Goal: Transaction & Acquisition: Purchase product/service

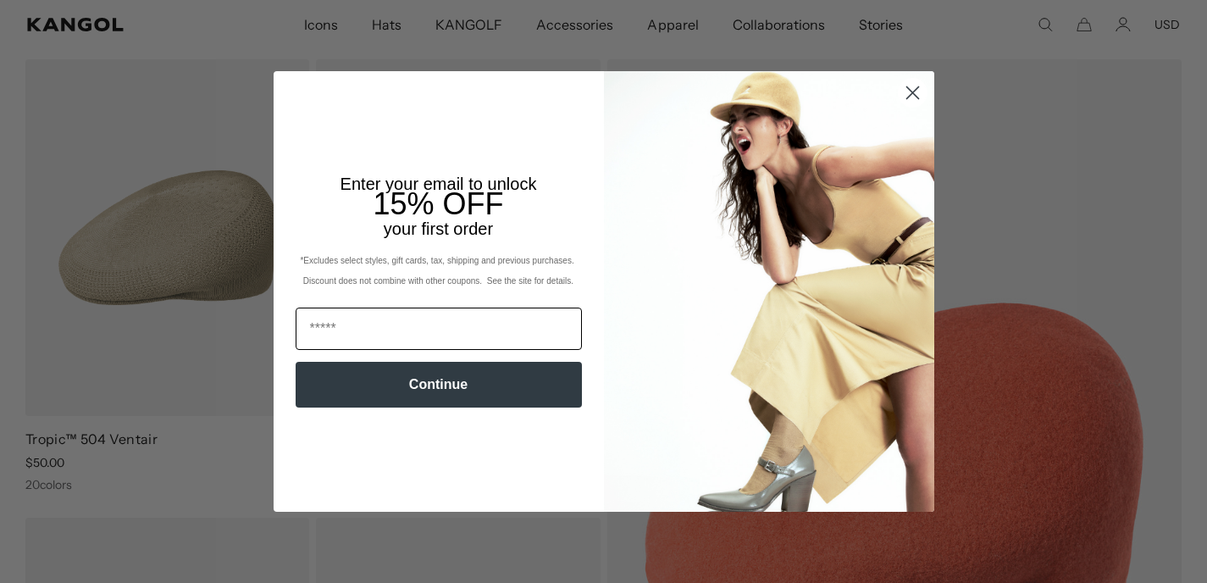
click at [431, 328] on input "Email" at bounding box center [439, 328] width 286 height 42
type input "**********"
click at [433, 388] on button "Continue" at bounding box center [439, 385] width 286 height 46
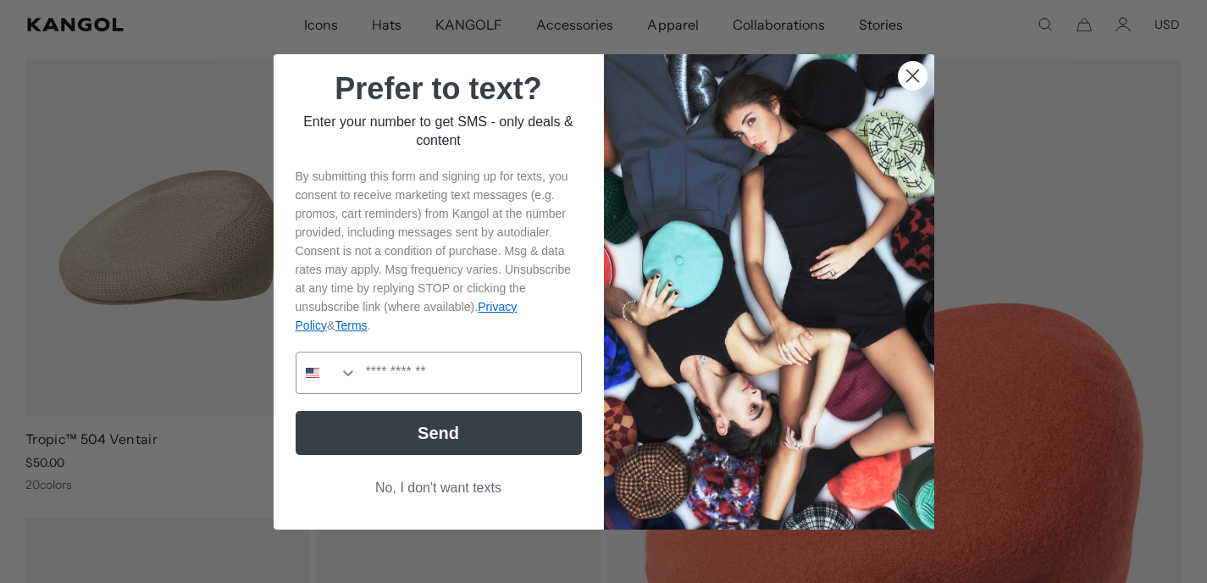
scroll to position [0, 0]
click at [416, 370] on input "Phone Number" at bounding box center [469, 372] width 224 height 41
type input "**********"
click at [443, 432] on button "Send" at bounding box center [439, 433] width 286 height 44
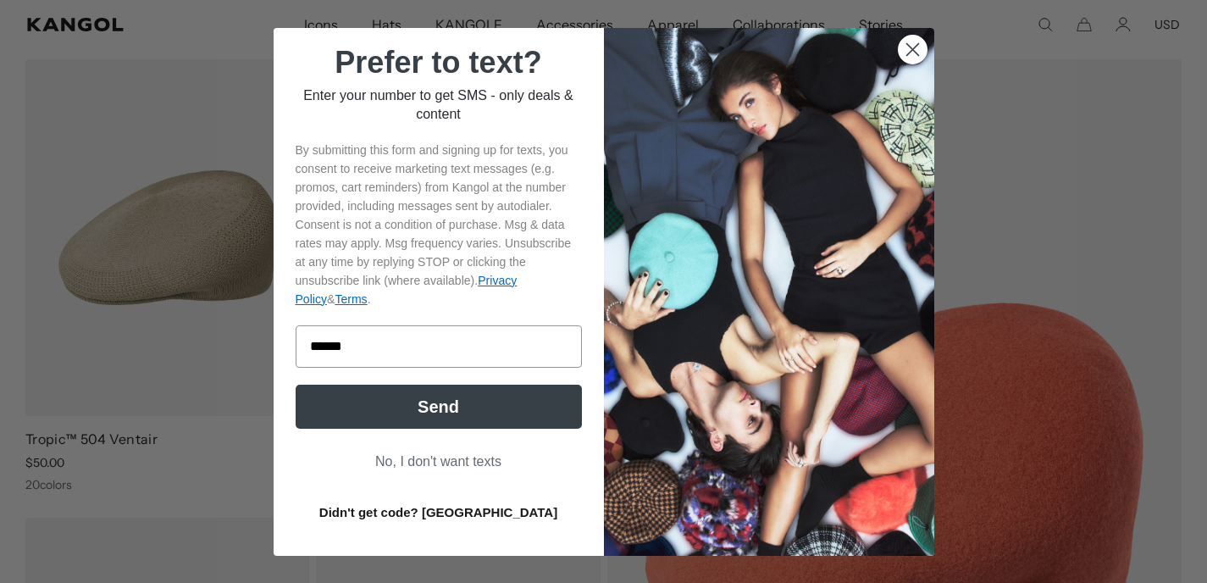
type input "******"
click at [457, 406] on button "Send" at bounding box center [439, 406] width 286 height 44
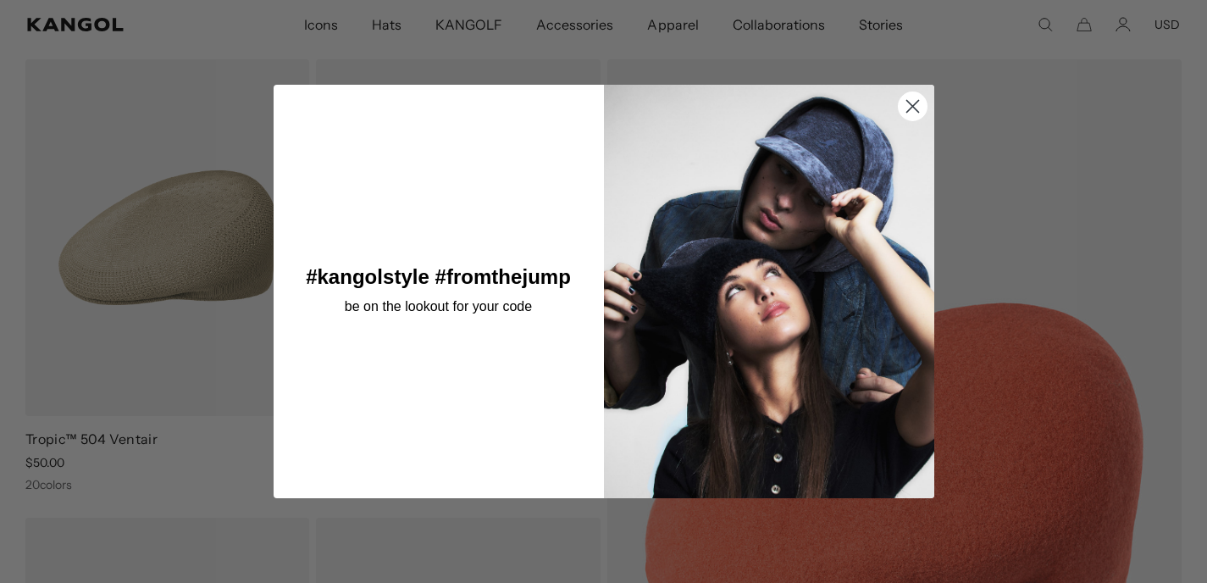
click at [910, 101] on circle "Close dialog" at bounding box center [912, 105] width 28 height 28
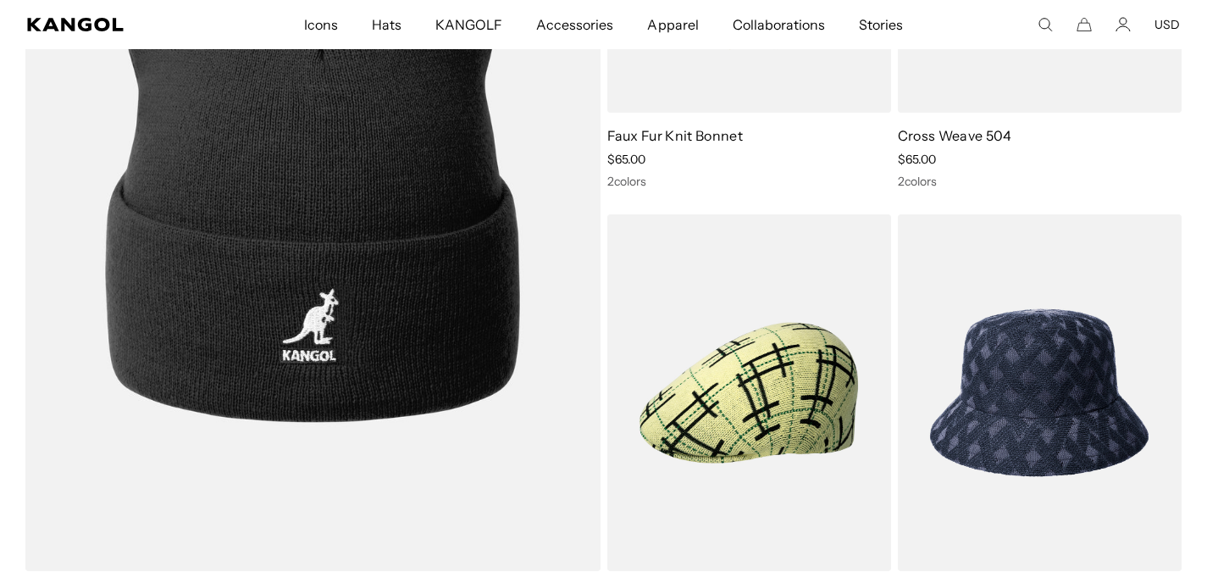
scroll to position [0, 349]
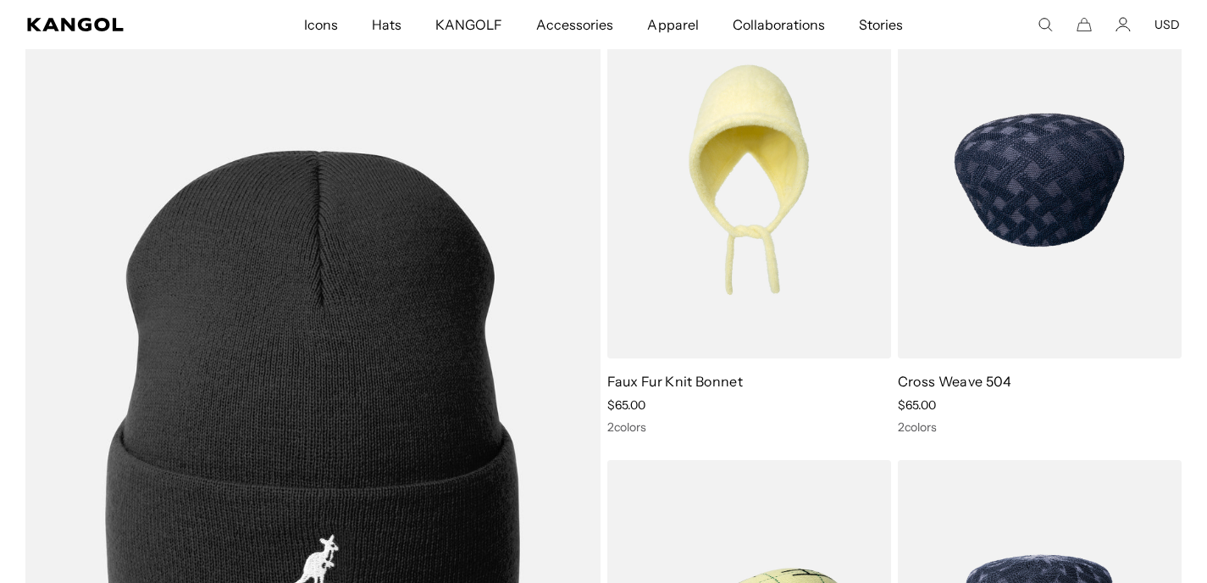
click at [1007, 282] on img at bounding box center [1040, 180] width 284 height 357
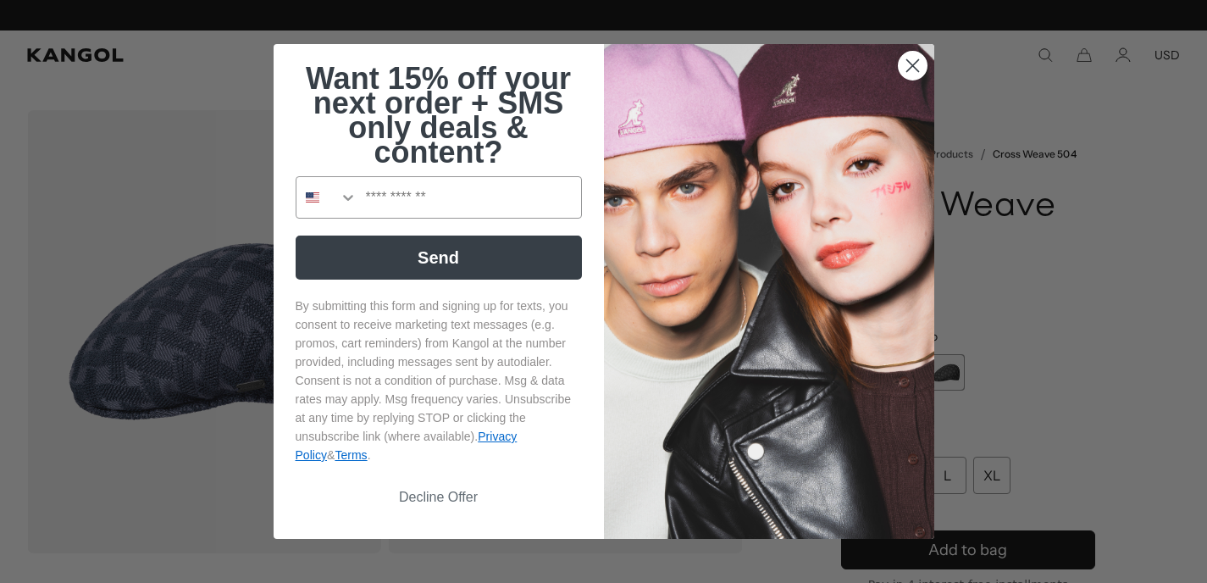
scroll to position [0, 349]
click at [914, 57] on circle "Close dialog" at bounding box center [912, 66] width 28 height 28
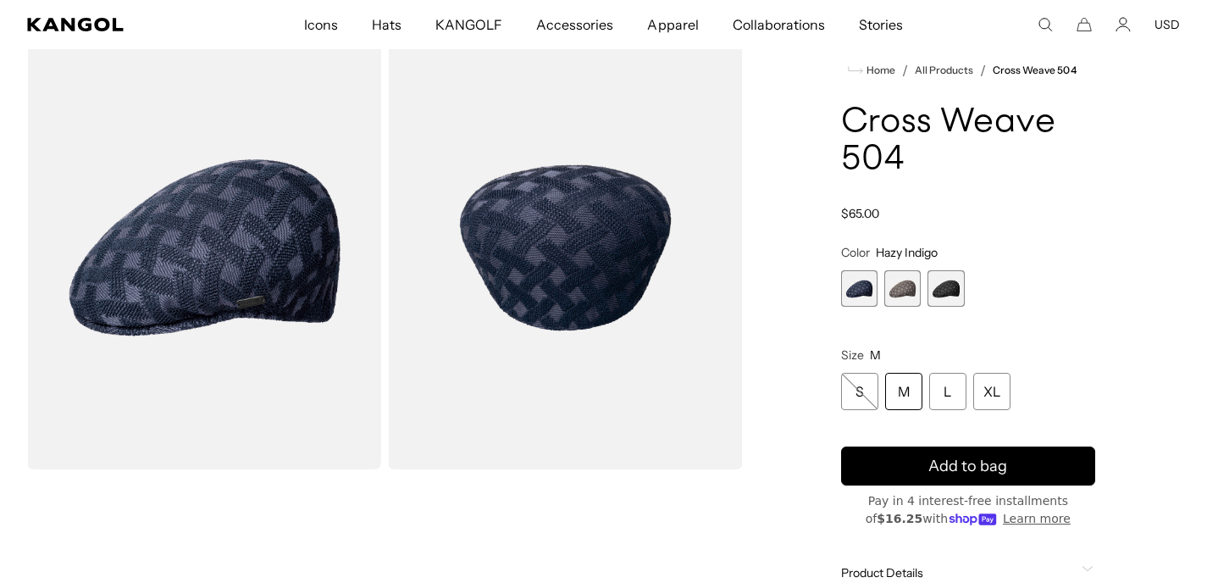
click at [858, 285] on span "1 of 3" at bounding box center [859, 288] width 36 height 36
click at [902, 292] on span "2 of 3" at bounding box center [902, 288] width 36 height 36
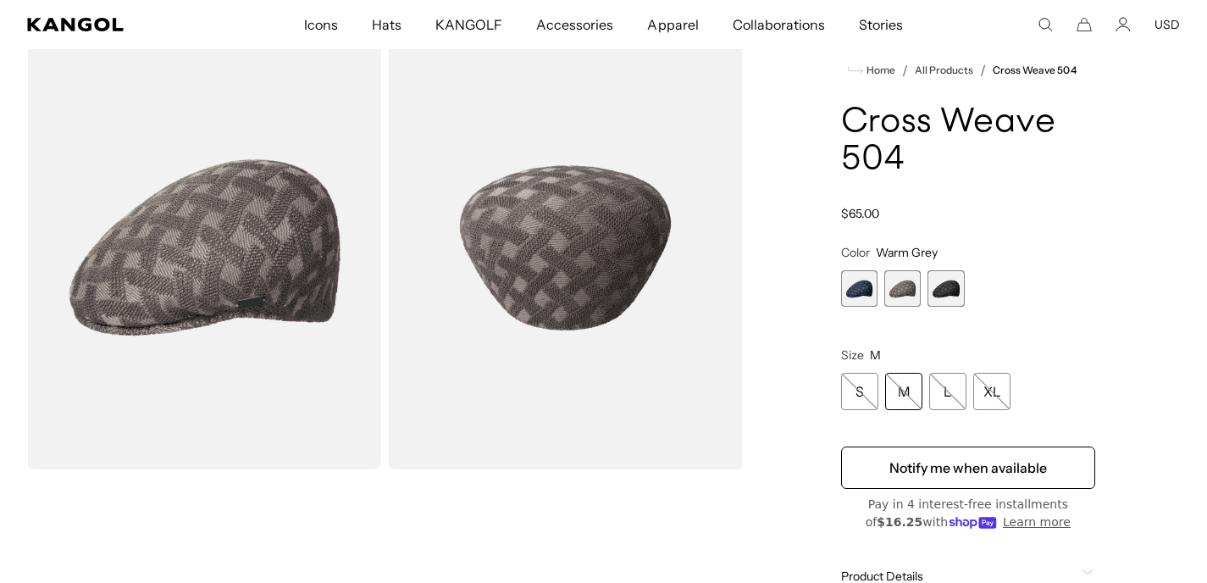
click at [947, 294] on span "3 of 3" at bounding box center [945, 288] width 36 height 36
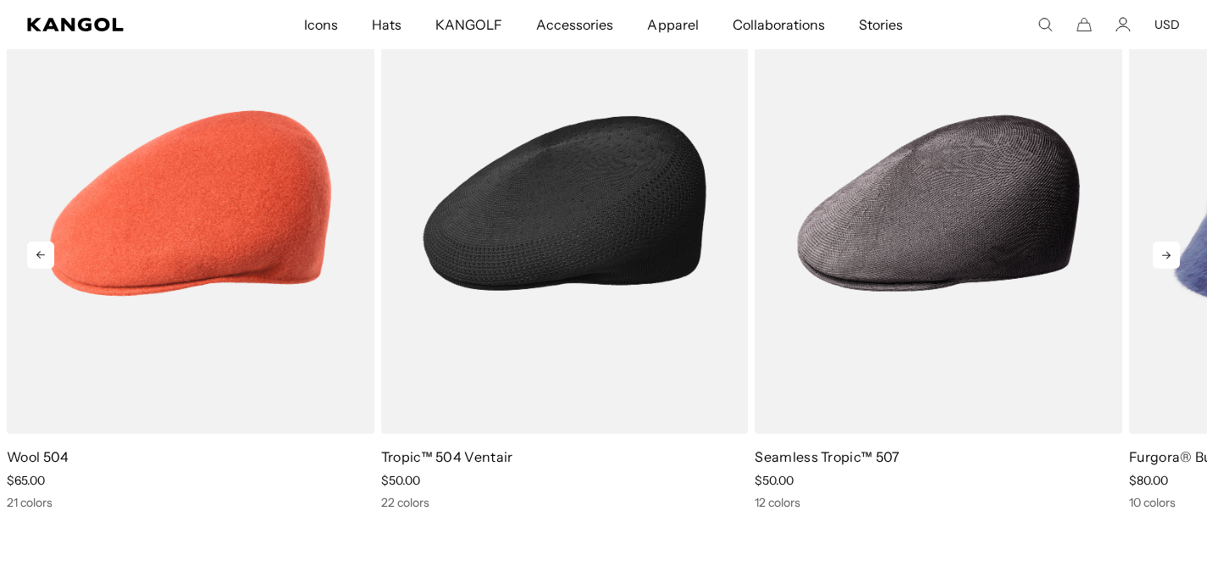
scroll to position [0, 349]
click at [599, 199] on img "2 of 10" at bounding box center [565, 203] width 368 height 461
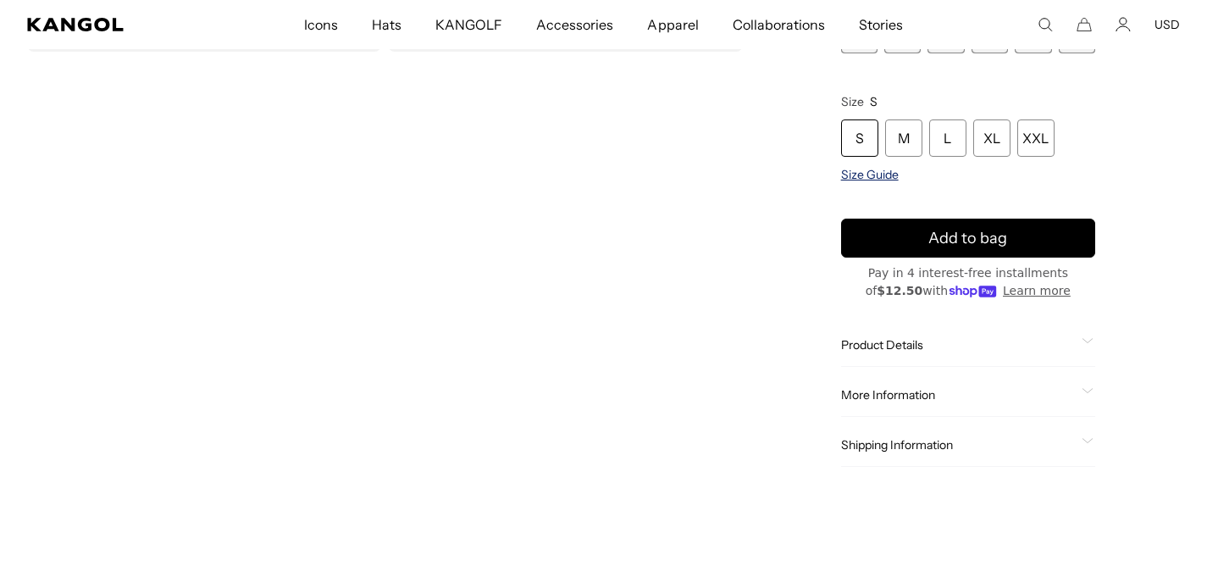
click at [872, 169] on span "Size Guide" at bounding box center [870, 175] width 58 height 15
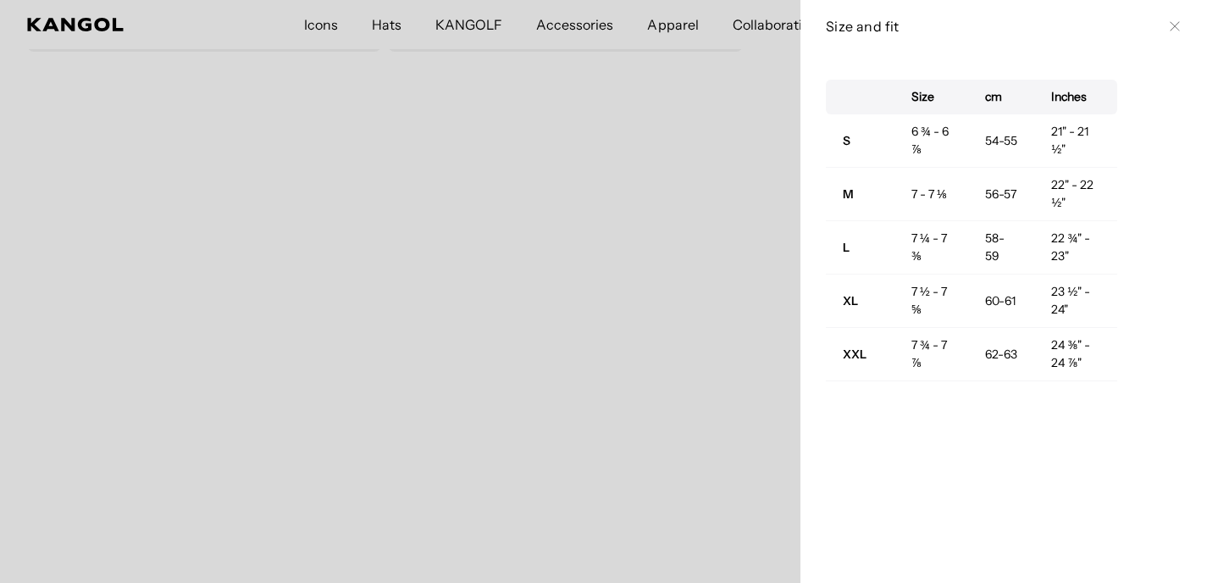
scroll to position [0, 349]
click at [1178, 21] on icon at bounding box center [1174, 26] width 10 height 10
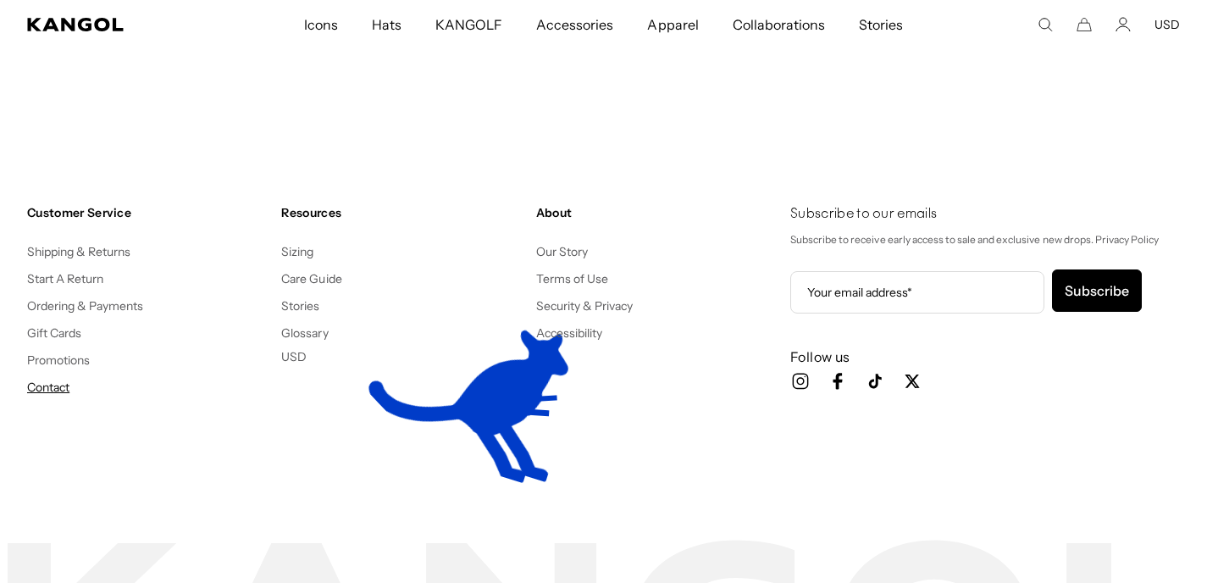
click at [60, 385] on link "Contact" at bounding box center [48, 386] width 42 height 15
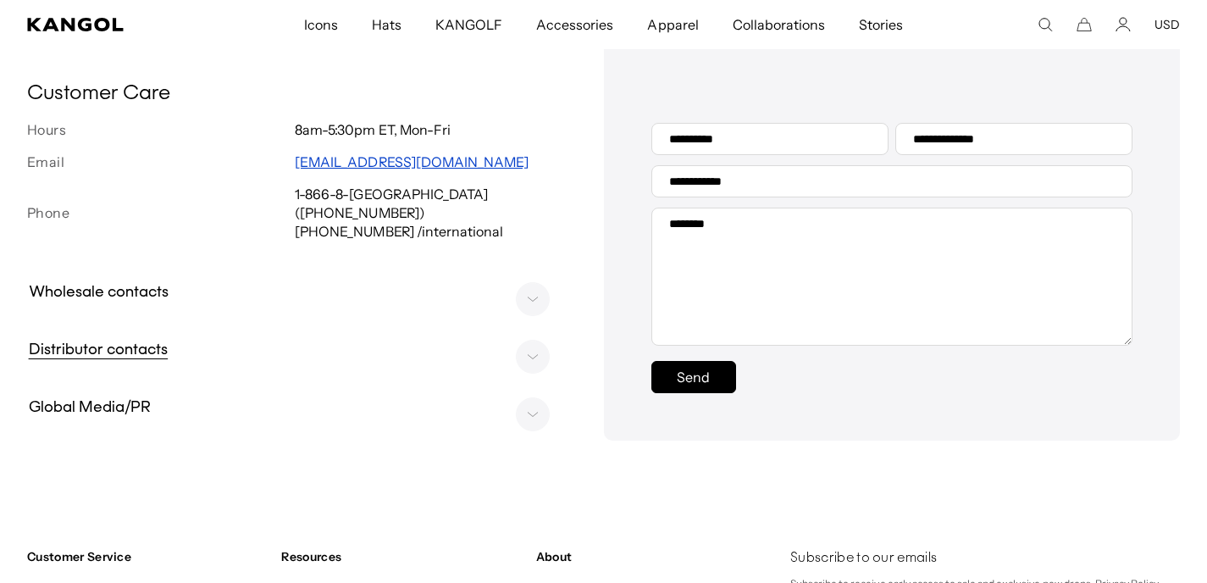
click at [533, 358] on rect at bounding box center [532, 356] width 33 height 33
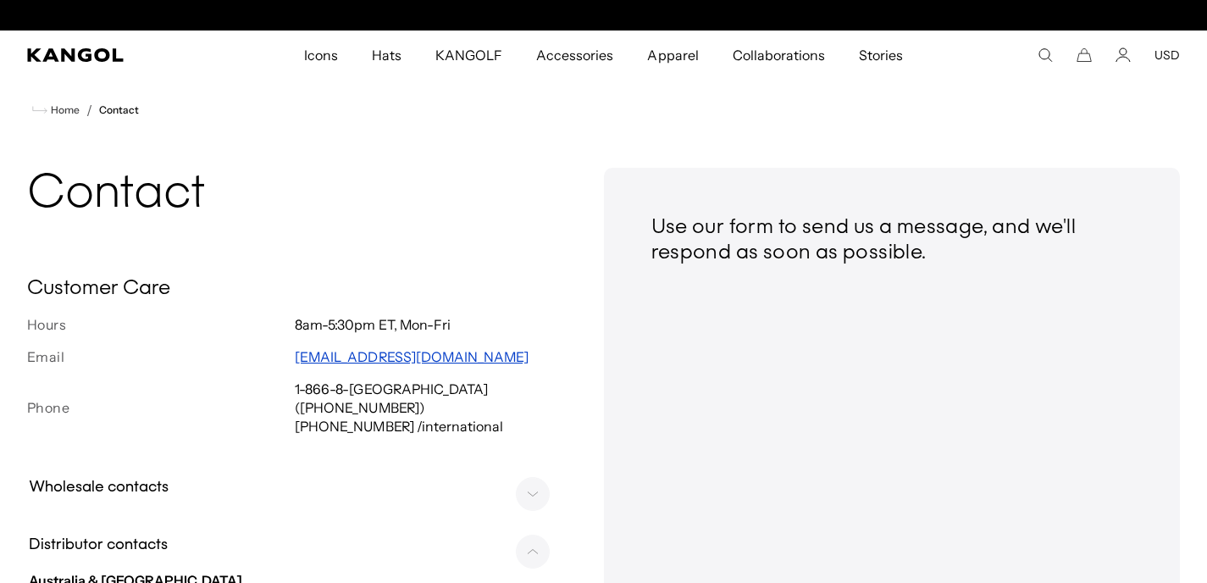
scroll to position [0, 349]
click at [59, 109] on span "Home" at bounding box center [63, 110] width 32 height 12
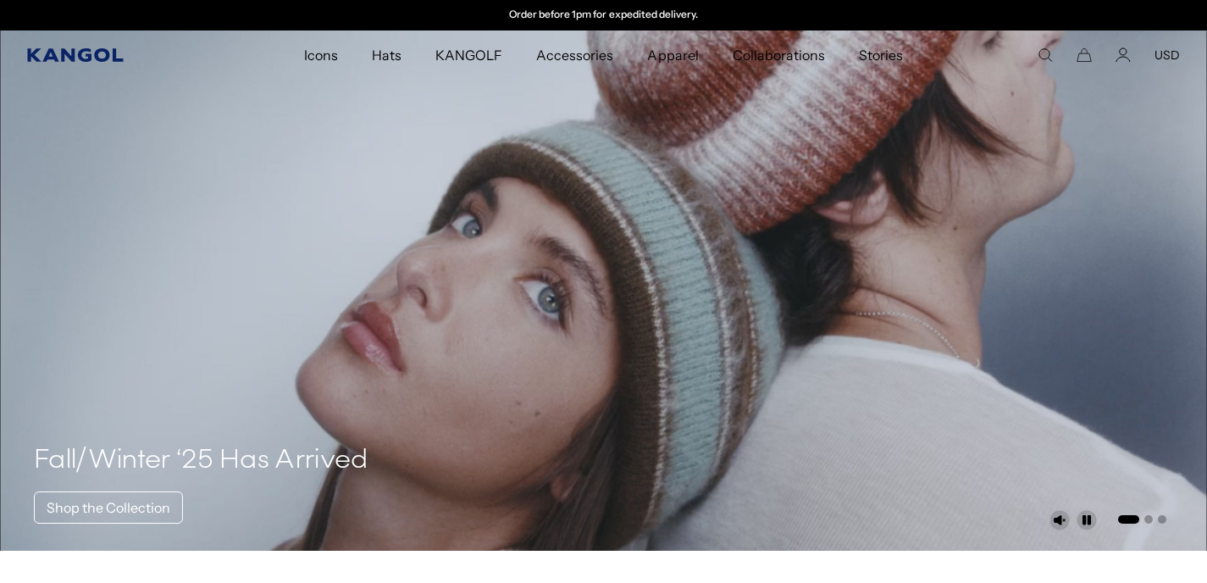
click at [62, 55] on icon "Kangol" at bounding box center [75, 55] width 96 height 14
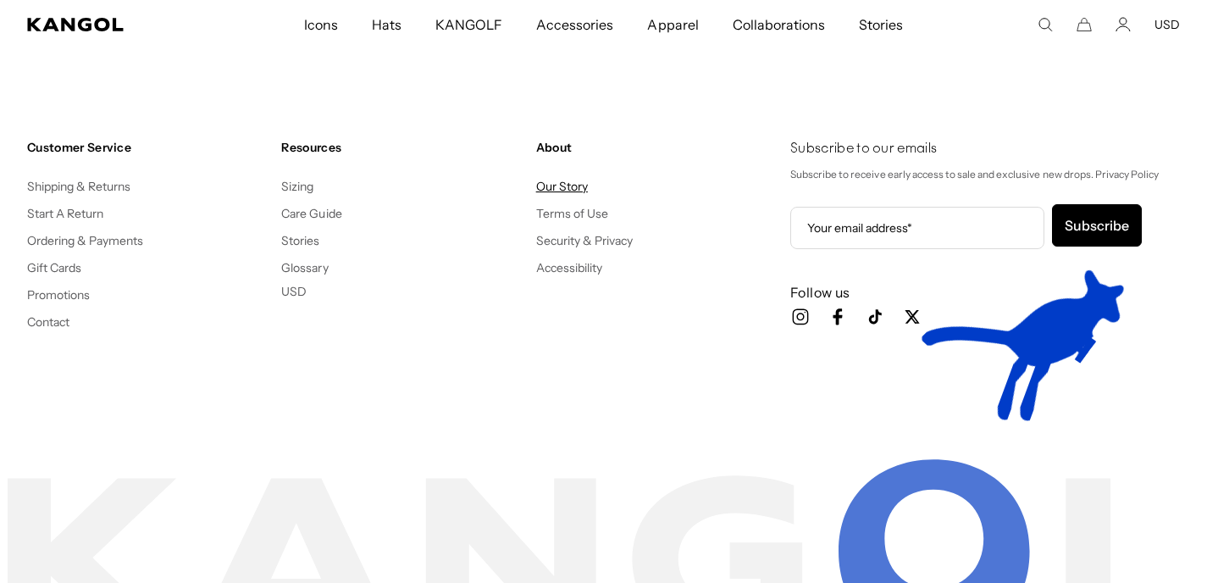
scroll to position [0, 349]
click at [567, 185] on link "Our Story" at bounding box center [562, 186] width 52 height 15
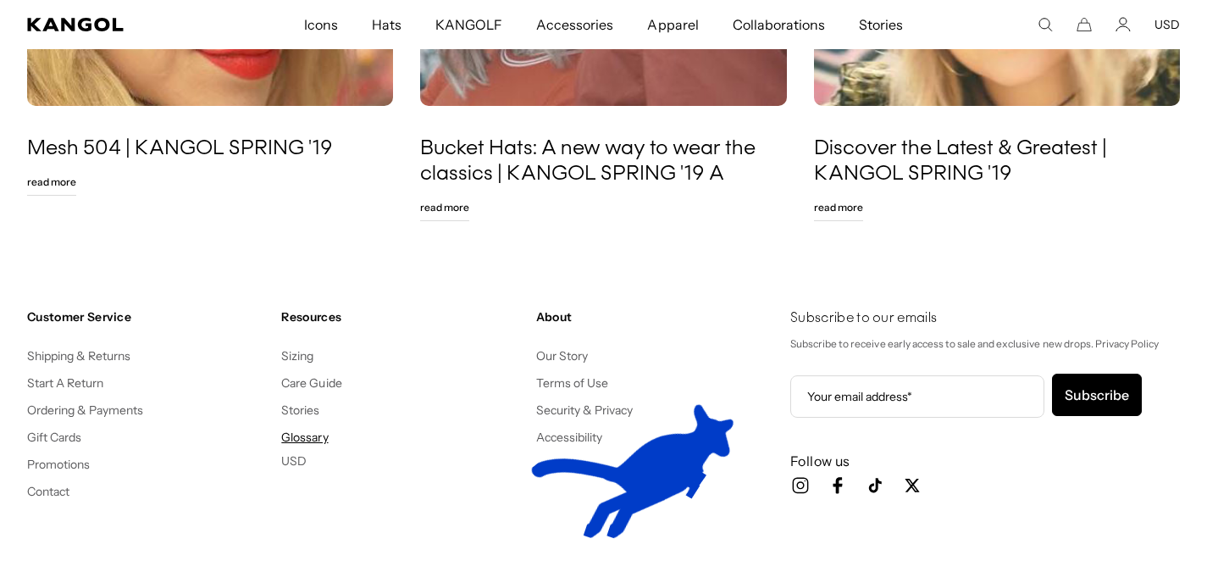
scroll to position [0, 349]
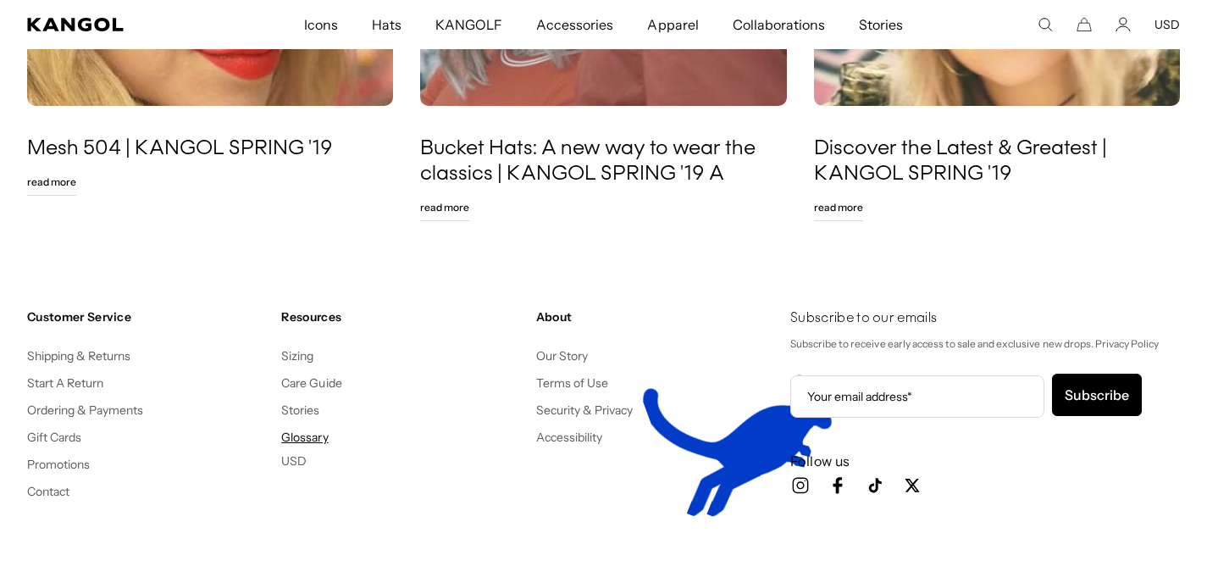
click at [313, 434] on link "Glossary" at bounding box center [304, 436] width 47 height 15
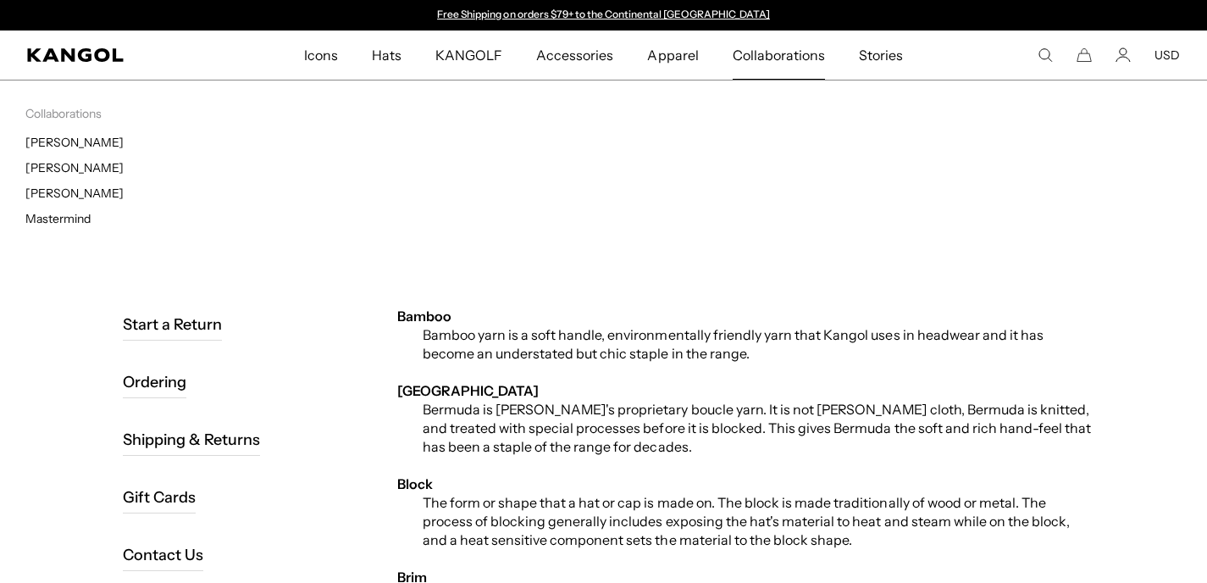
click at [771, 55] on span "Collaborations" at bounding box center [779, 54] width 92 height 49
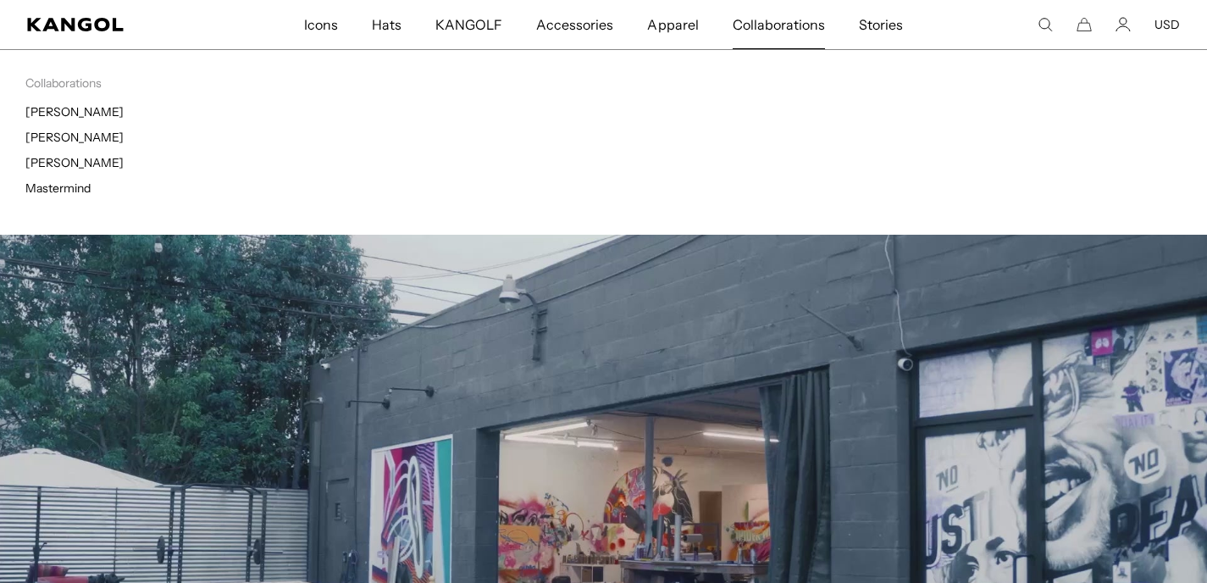
scroll to position [90, 0]
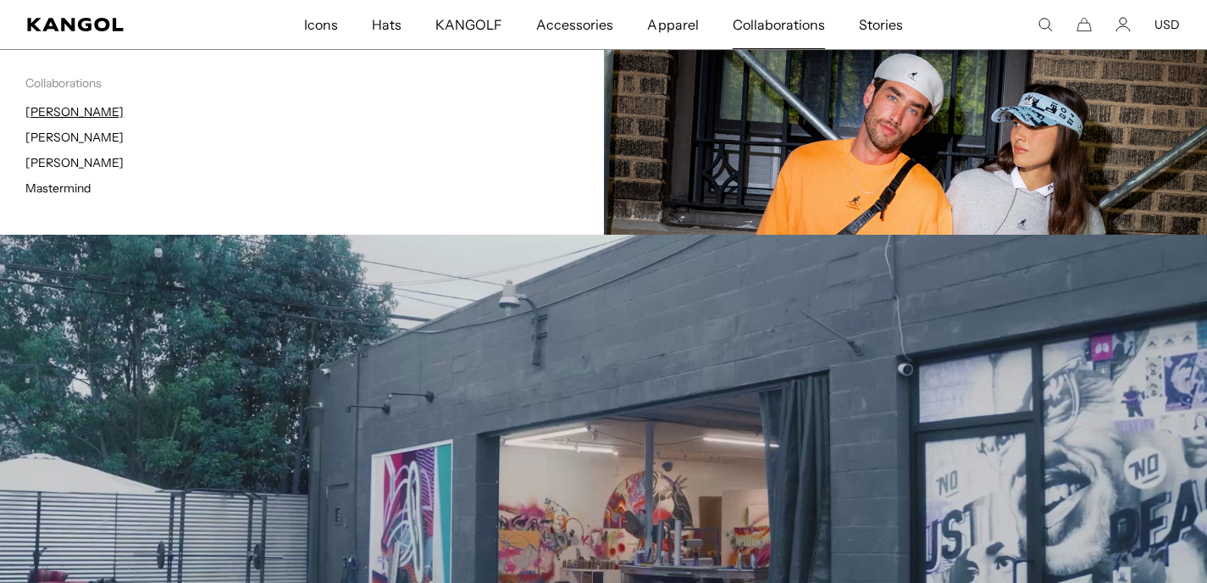
click at [69, 113] on link "[PERSON_NAME]" at bounding box center [74, 111] width 98 height 15
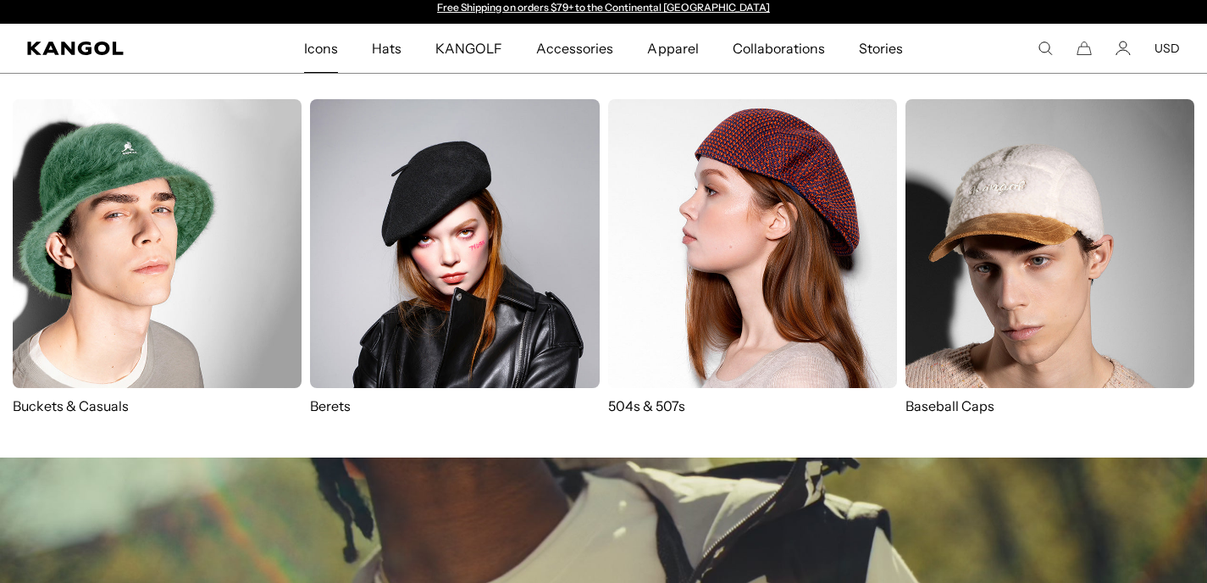
click at [693, 272] on img at bounding box center [752, 243] width 289 height 289
